Goal: Task Accomplishment & Management: Manage account settings

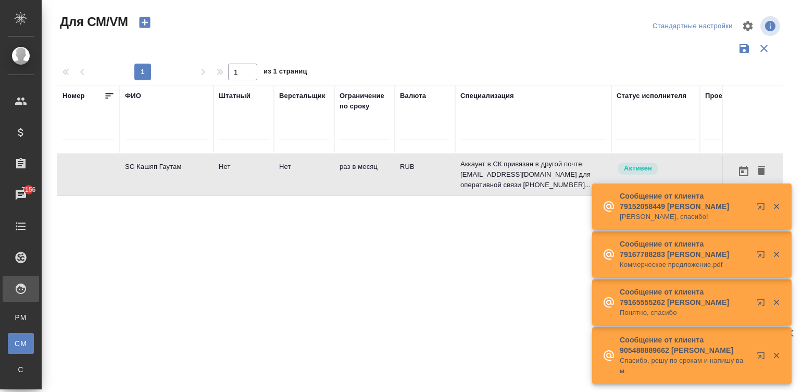
scroll to position [0, 260]
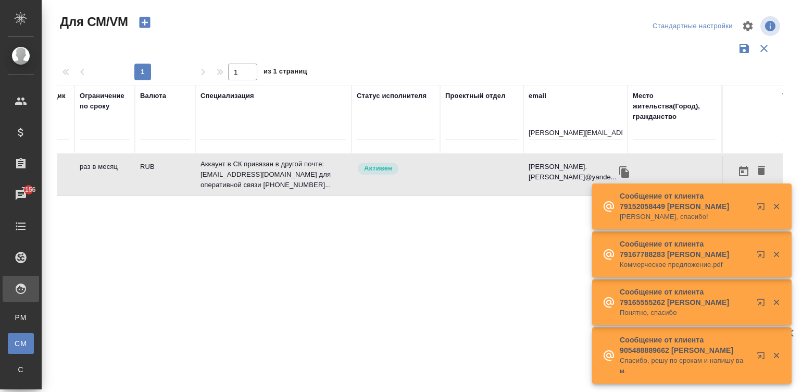
click at [570, 130] on input "[PERSON_NAME][EMAIL_ADDRESS][PERSON_NAME][DOMAIN_NAME]" at bounding box center [576, 133] width 94 height 13
paste input "n.kamakina@awatera"
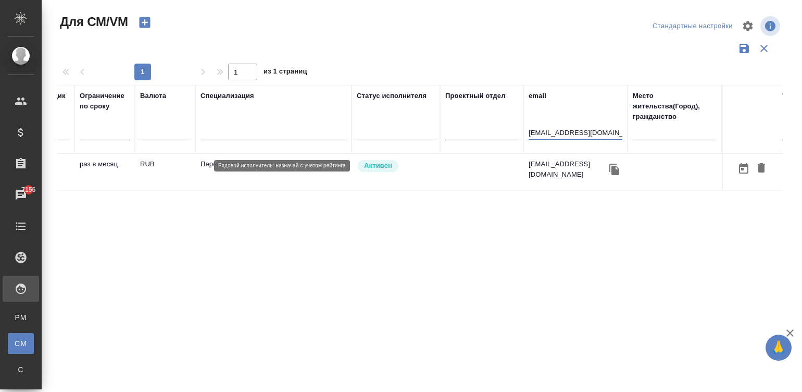
type input "[EMAIL_ADDRESS][DOMAIN_NAME]"
click at [396, 168] on span "Активен" at bounding box center [378, 165] width 41 height 10
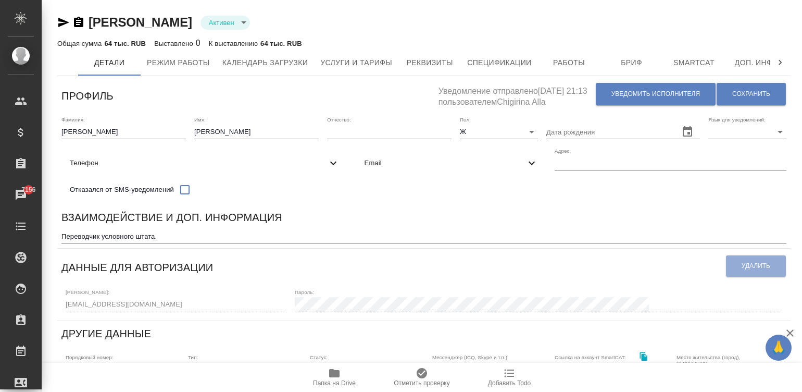
click at [430, 224] on div "Взаимодействие и доп. информация" at bounding box center [423, 219] width 725 height 20
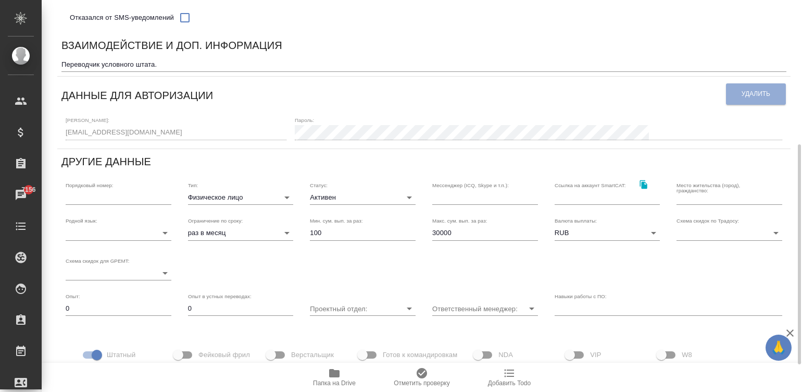
scroll to position [203, 0]
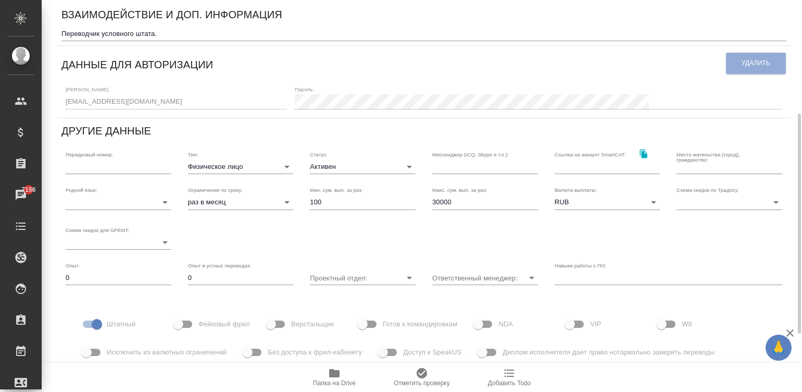
click at [481, 207] on input "30000" at bounding box center [485, 202] width 106 height 15
type input "100000"
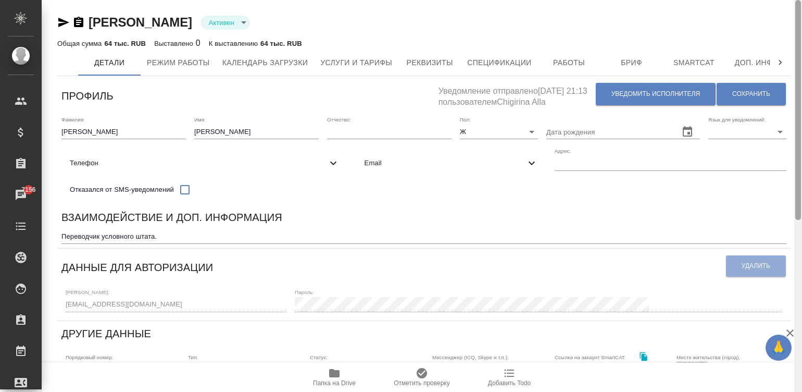
click at [797, 14] on div at bounding box center [798, 196] width 8 height 392
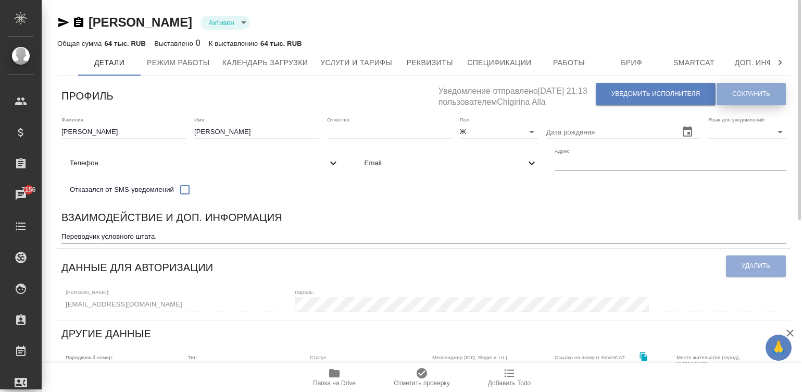
click at [750, 95] on span "Сохранить" at bounding box center [751, 94] width 38 height 9
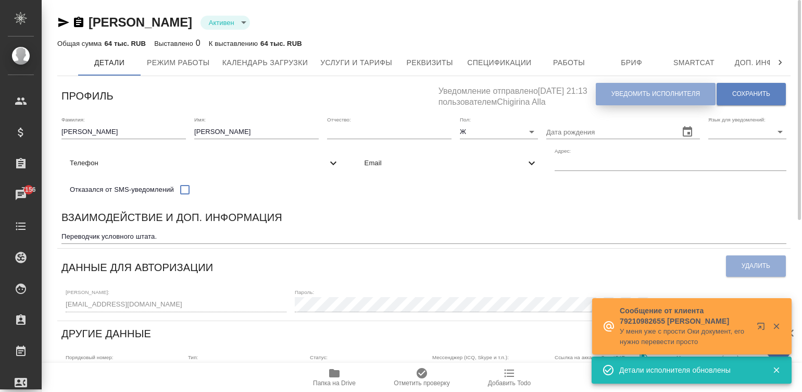
click at [633, 94] on span "Уведомить исполнителя" at bounding box center [656, 94] width 89 height 9
type textarea "Добрый день, Наталья! Ознакомиться с подробной информацией по выполненным работ…"
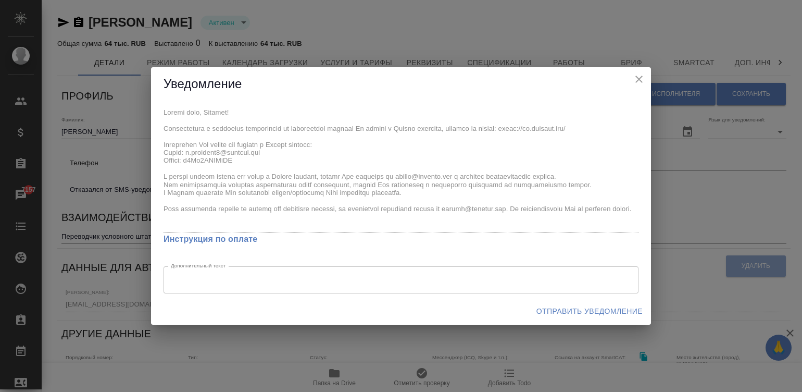
click at [163, 115] on div "x Инструкция по оплате Дополнительный текст x Дополнительный текст" at bounding box center [401, 199] width 500 height 196
click at [604, 307] on span "Отправить уведомление" at bounding box center [589, 311] width 106 height 13
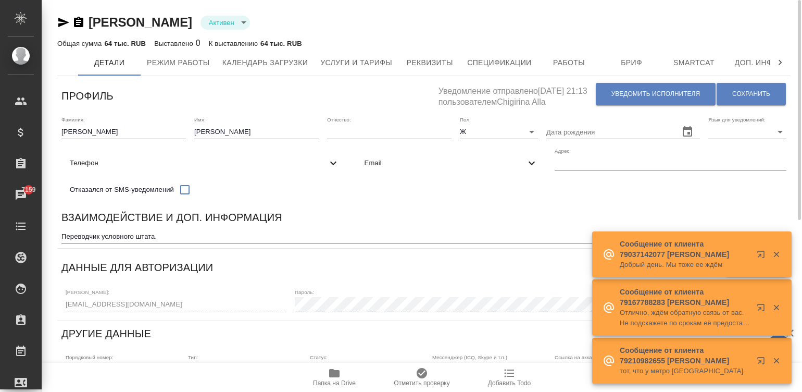
click at [430, 223] on div "Взаимодействие и доп. информация" at bounding box center [423, 219] width 725 height 20
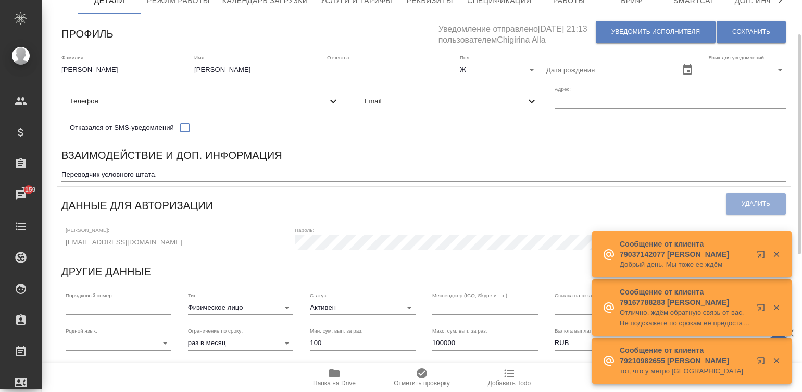
scroll to position [78, 0]
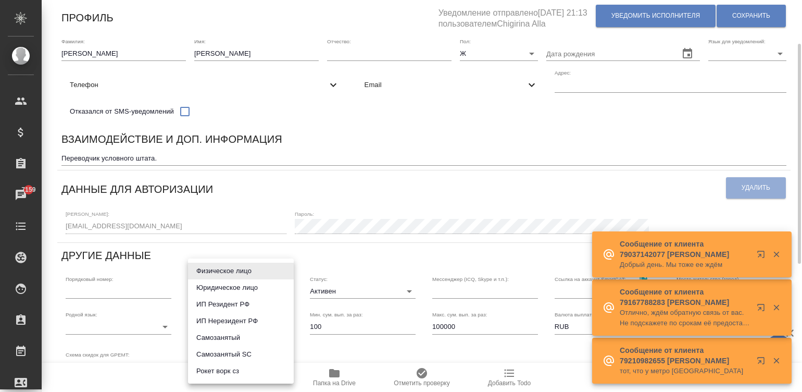
click at [221, 297] on body "🙏 .cls-1 fill:#fff; AWATERA Малинина Мария m.malinina Клиенты Спецификации Зака…" at bounding box center [401, 196] width 802 height 392
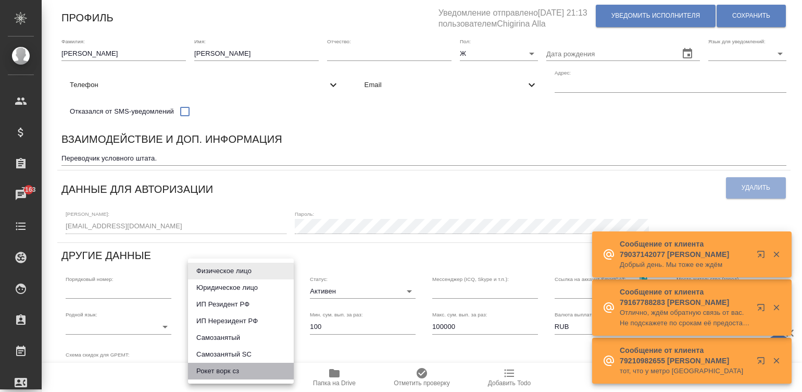
click at [216, 366] on li "Рокет ворк сз" at bounding box center [241, 371] width 106 height 17
type input "rocketWorkSelfEmployed"
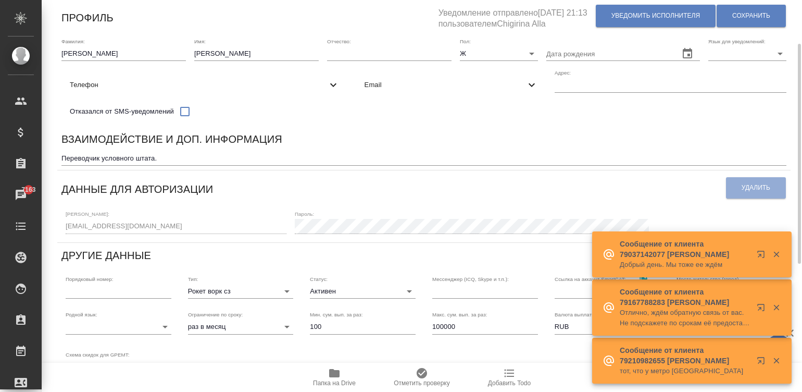
click at [472, 148] on div "Взаимодействие и доп. информация" at bounding box center [423, 141] width 725 height 20
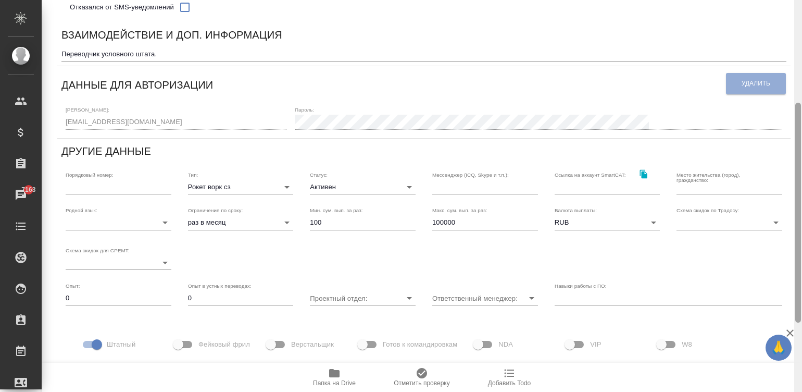
scroll to position [193, 0]
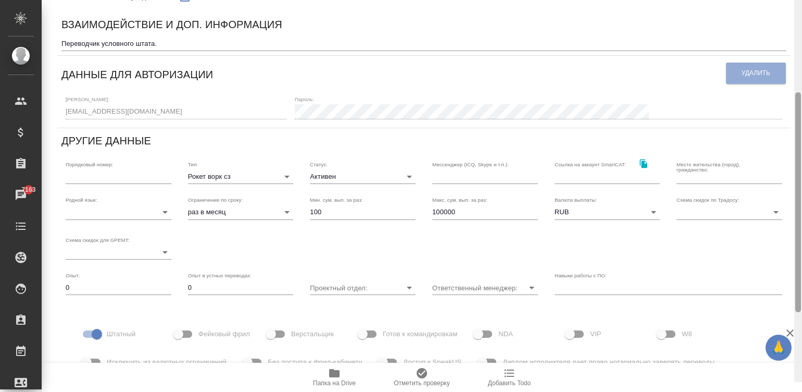
drag, startPoint x: 800, startPoint y: 132, endPoint x: 795, endPoint y: 196, distance: 64.2
click at [795, 196] on div at bounding box center [798, 202] width 6 height 220
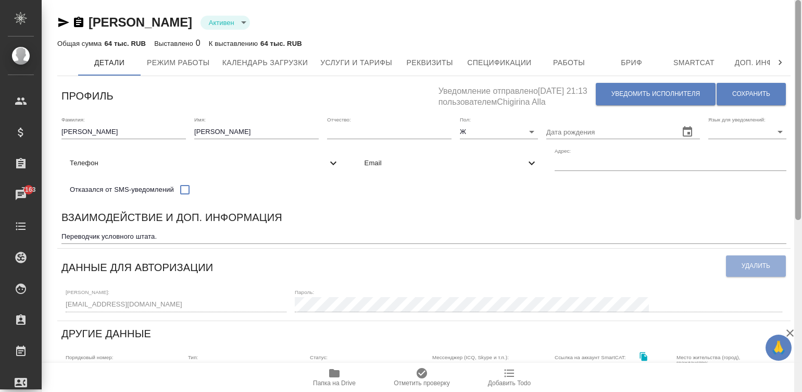
click at [797, 27] on div at bounding box center [798, 196] width 8 height 392
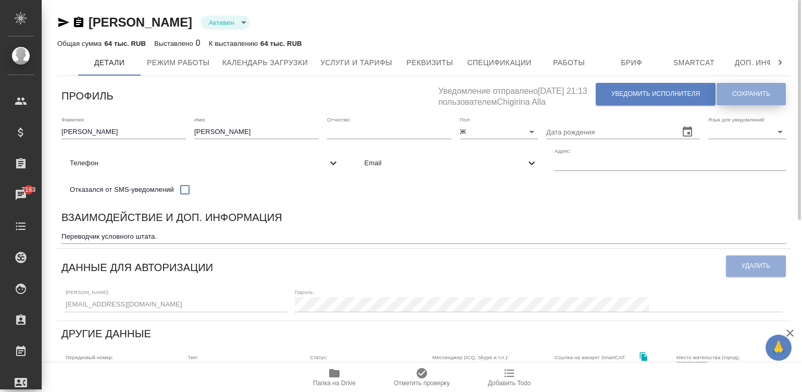
click at [734, 94] on span "Сохранить" at bounding box center [751, 94] width 38 height 9
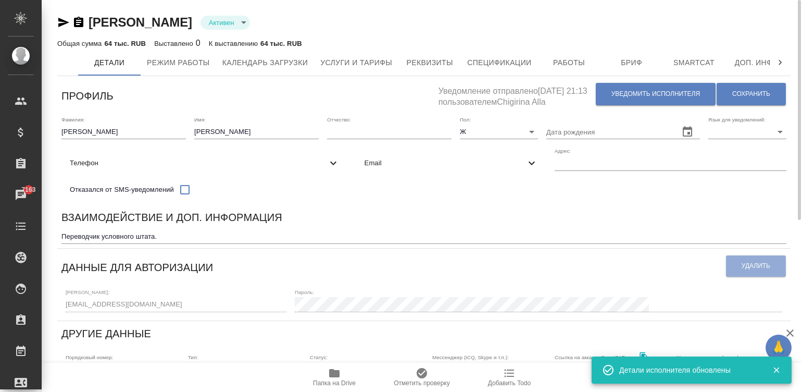
click at [455, 217] on div "Взаимодействие и доп. информация" at bounding box center [423, 219] width 725 height 20
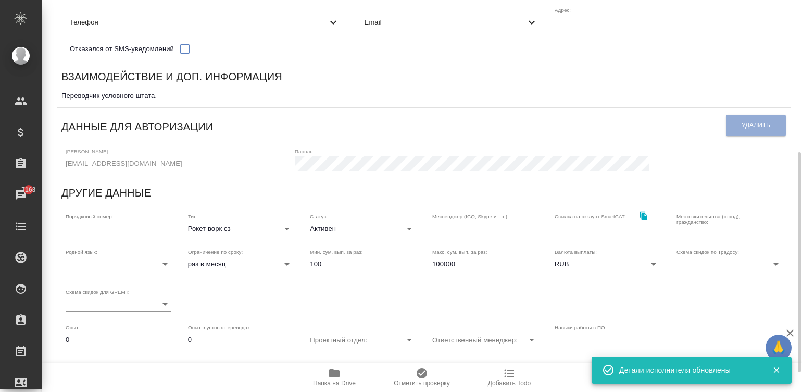
scroll to position [218, 0]
